Goal: Task Accomplishment & Management: Use online tool/utility

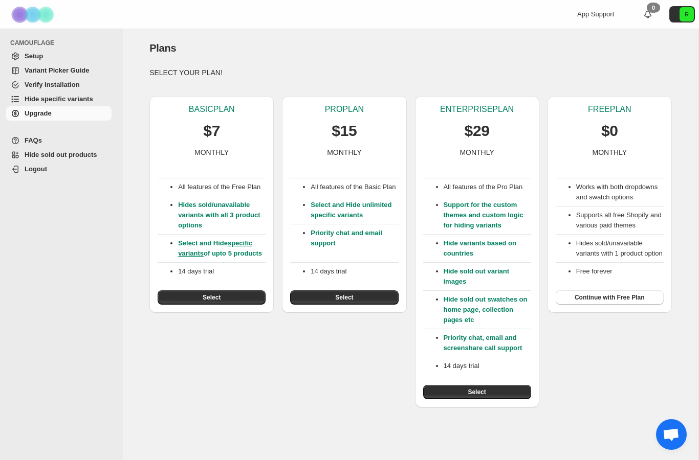
click at [218, 302] on span "Select" at bounding box center [212, 298] width 18 height 8
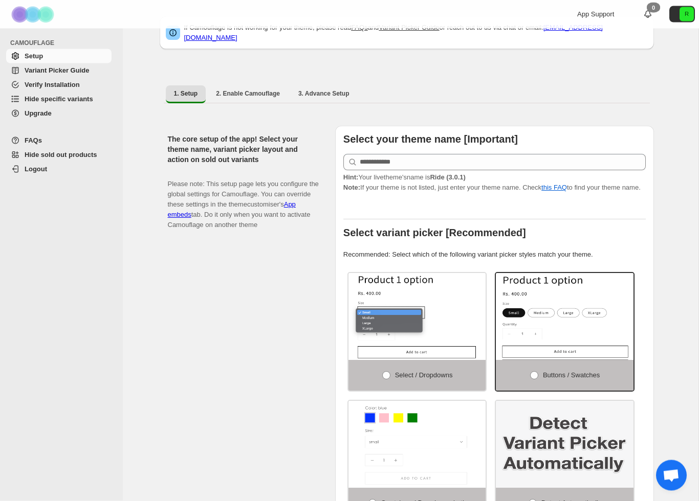
scroll to position [38, 0]
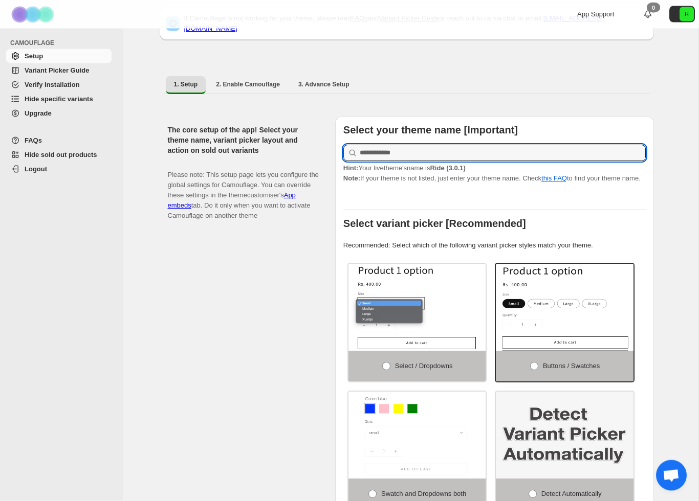
click at [415, 145] on input "text" at bounding box center [502, 153] width 286 height 16
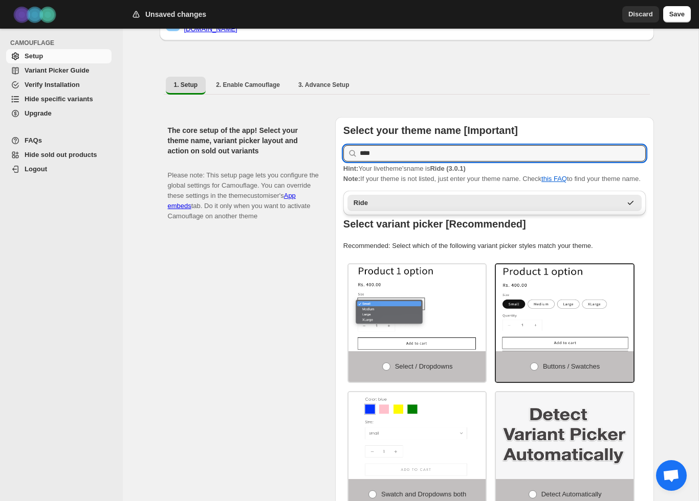
click at [384, 201] on div "Ride" at bounding box center [486, 203] width 267 height 10
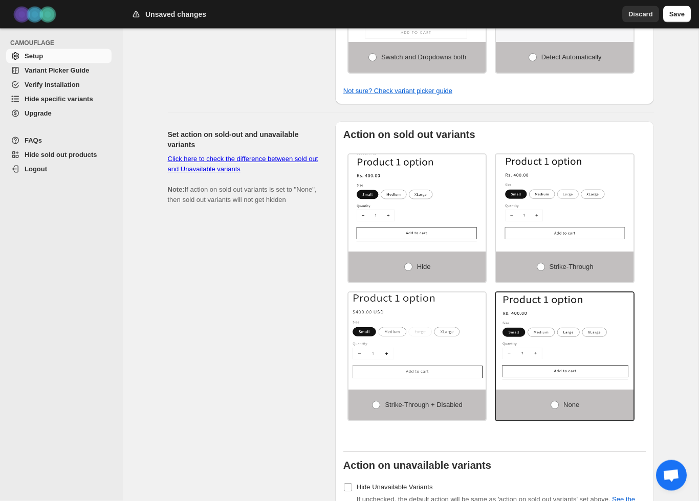
scroll to position [476, 0]
type input "****"
click at [373, 408] on span at bounding box center [376, 405] width 8 height 8
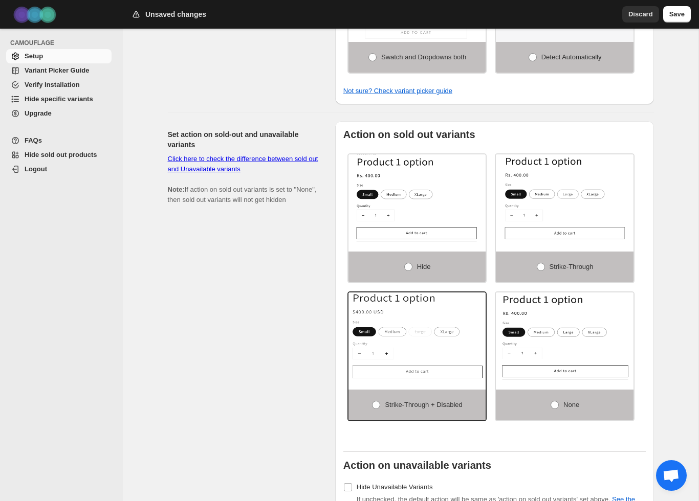
click at [406, 269] on span at bounding box center [408, 267] width 8 height 8
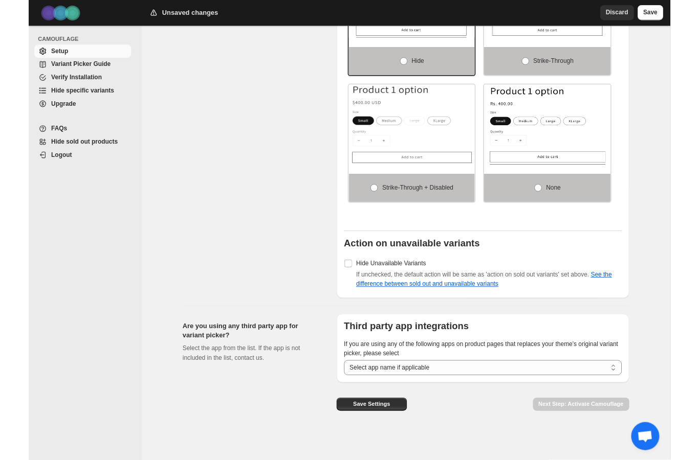
scroll to position [721, 0]
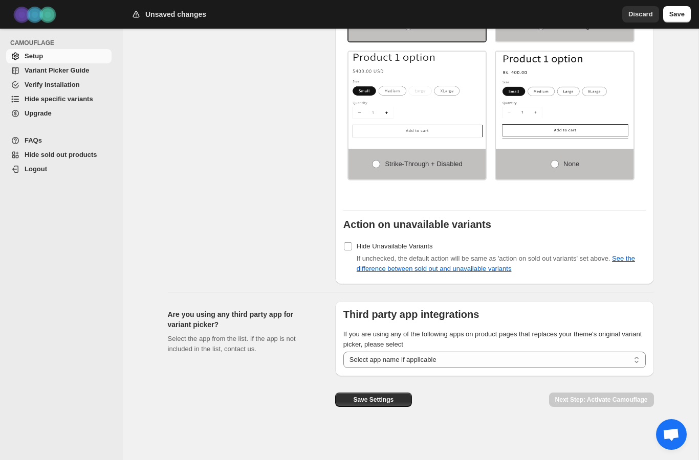
click at [385, 402] on span "Save Settings" at bounding box center [373, 400] width 40 height 8
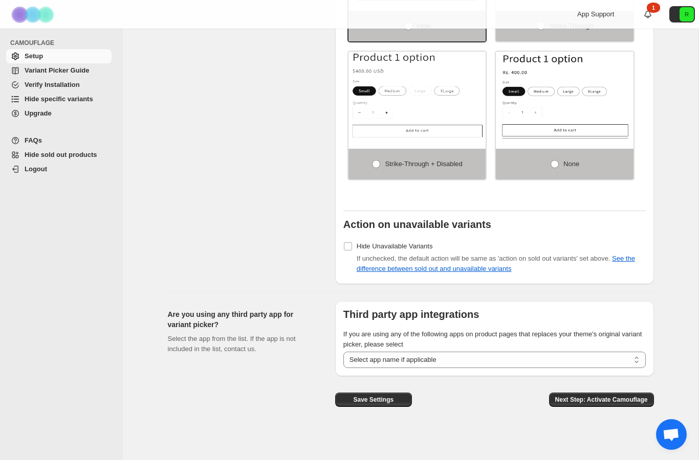
click at [597, 401] on span "Next Step: Activate Camouflage" at bounding box center [601, 400] width 93 height 8
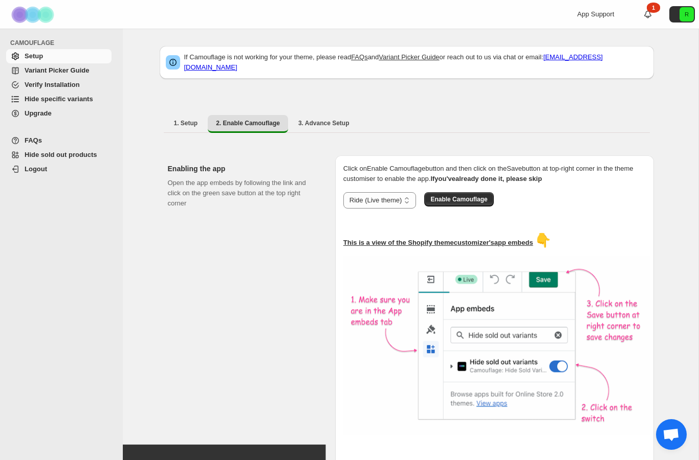
click at [464, 195] on span "Enable Camouflage" at bounding box center [458, 199] width 57 height 8
click at [649, 15] on link "1" at bounding box center [647, 14] width 10 height 10
